Goal: Task Accomplishment & Management: Manage account settings

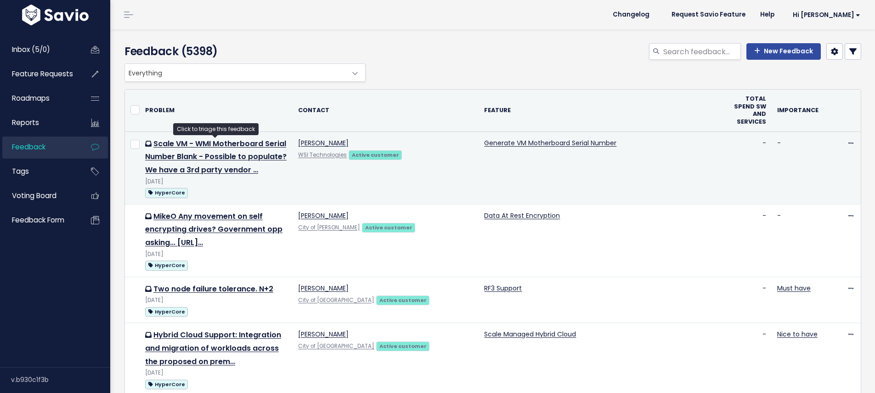
click at [195, 162] on td "Scale VM - WMI Motherboard Serial Number Blank - Possible to populate? We have …" at bounding box center [216, 167] width 153 height 73
click at [249, 139] on link "Scale VM - WMI Motherboard Serial Number Blank - Possible to populate? We have …" at bounding box center [215, 156] width 141 height 37
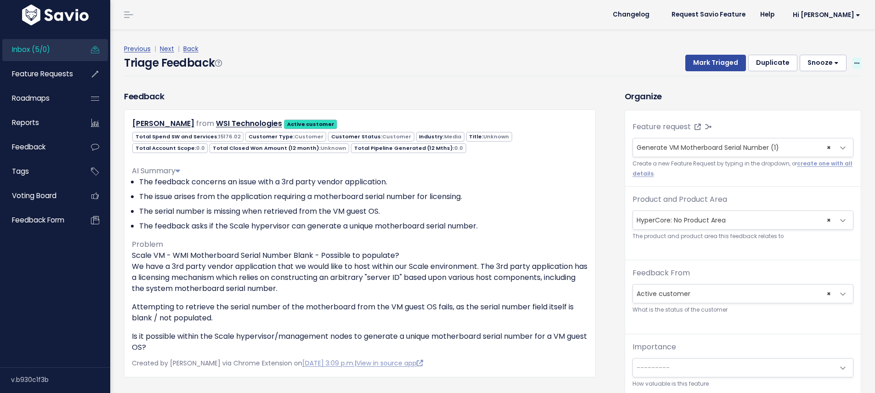
click at [854, 62] on icon at bounding box center [856, 64] width 5 height 6
click at [802, 86] on link "Edit" at bounding box center [820, 88] width 66 height 18
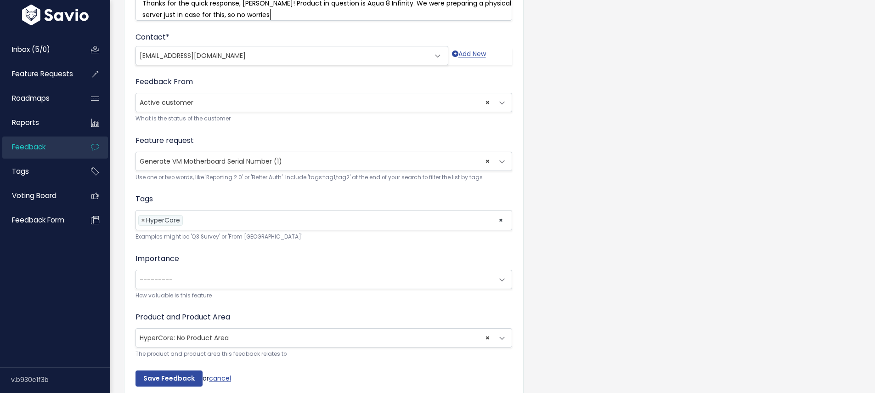
scroll to position [312, 0]
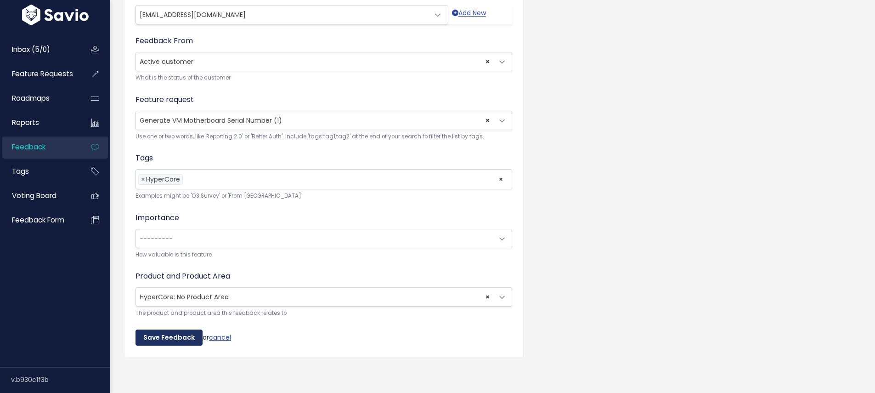
drag, startPoint x: 186, startPoint y: 333, endPoint x: 199, endPoint y: 333, distance: 13.4
click at [186, 333] on input "Save Feedback" at bounding box center [169, 337] width 67 height 17
